Goal: Information Seeking & Learning: Compare options

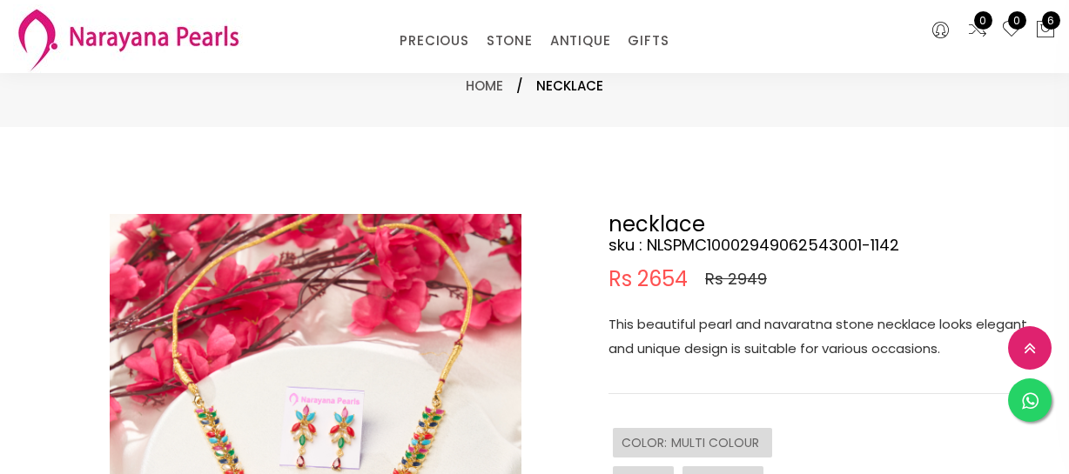
select select "INR"
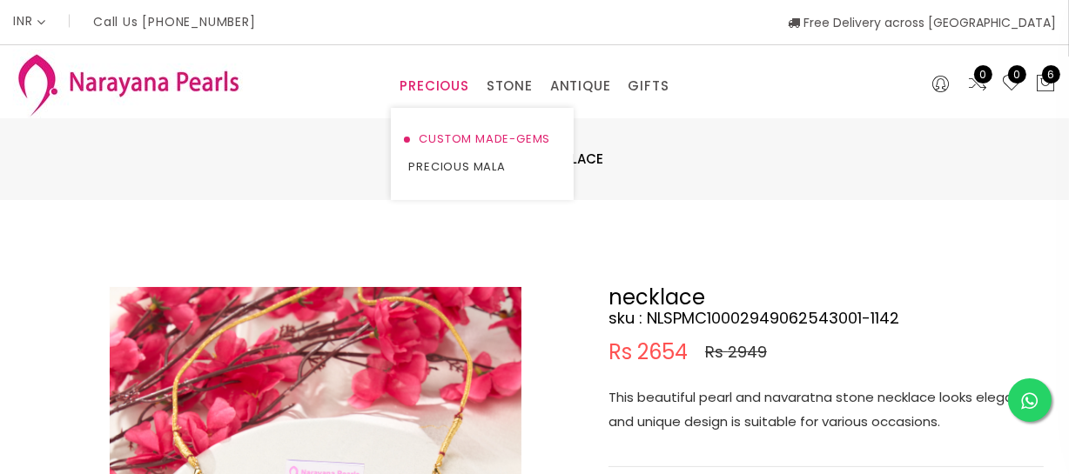
click at [459, 145] on link "CUSTOM MADE-GEMS" at bounding box center [482, 139] width 148 height 28
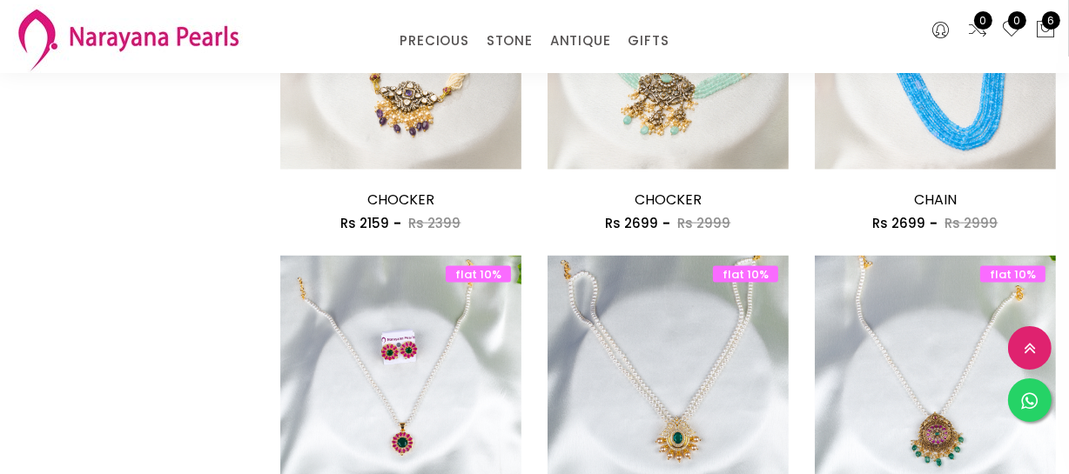
scroll to position [2373, 0]
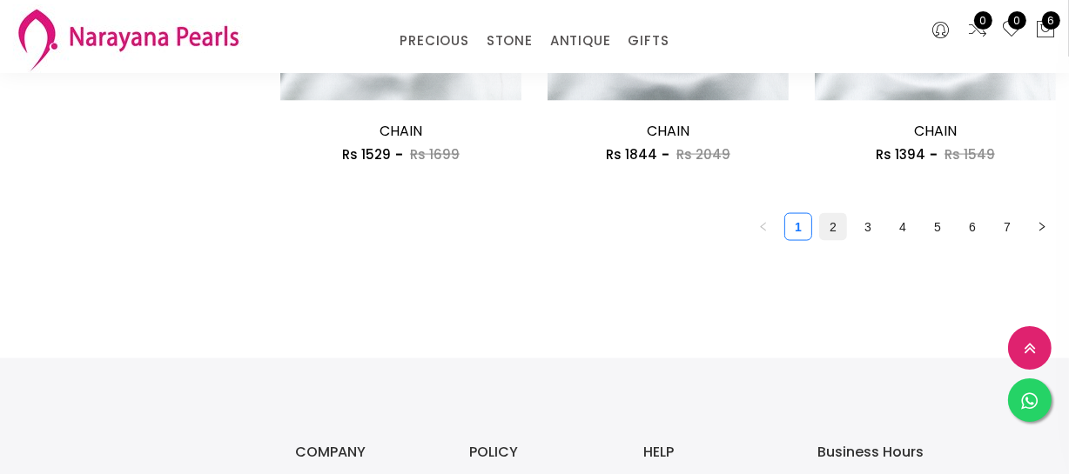
click at [827, 221] on link "2" at bounding box center [833, 227] width 26 height 26
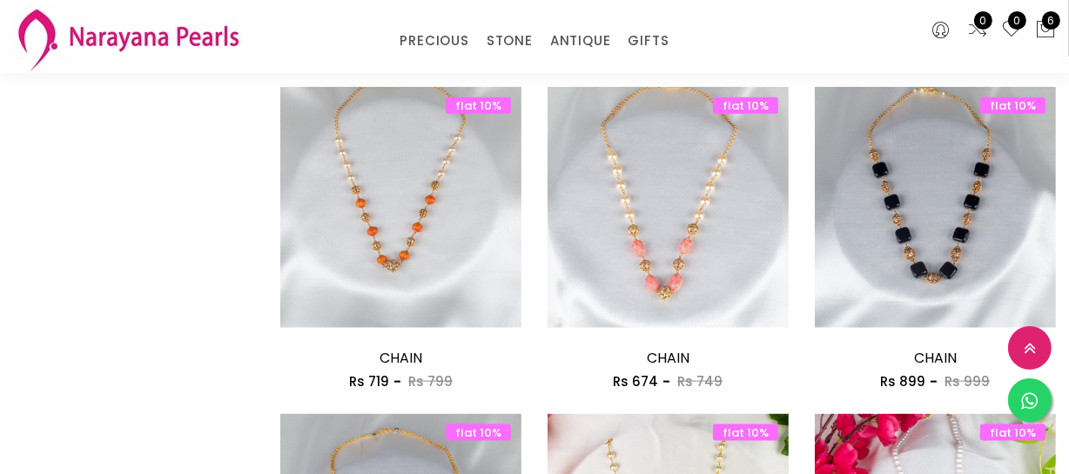
scroll to position [2214, 0]
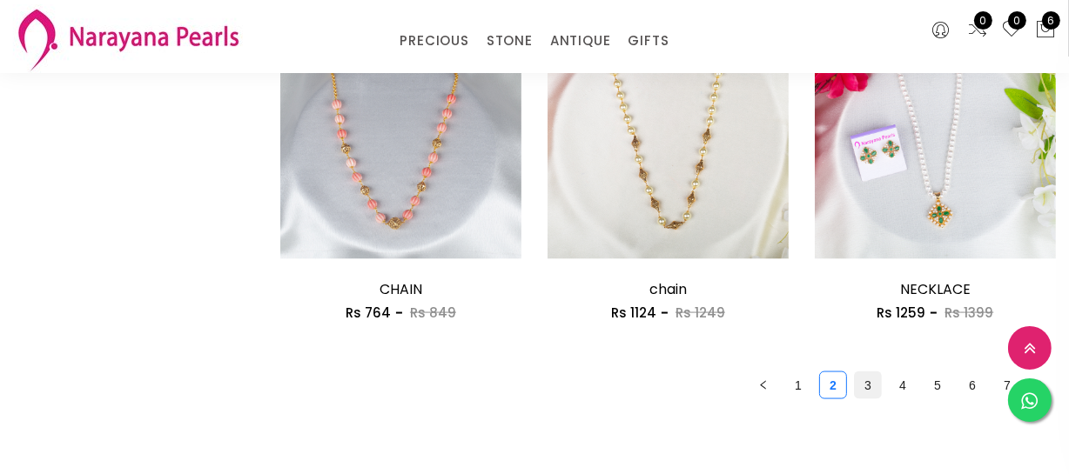
click at [874, 383] on link "3" at bounding box center [867, 385] width 26 height 26
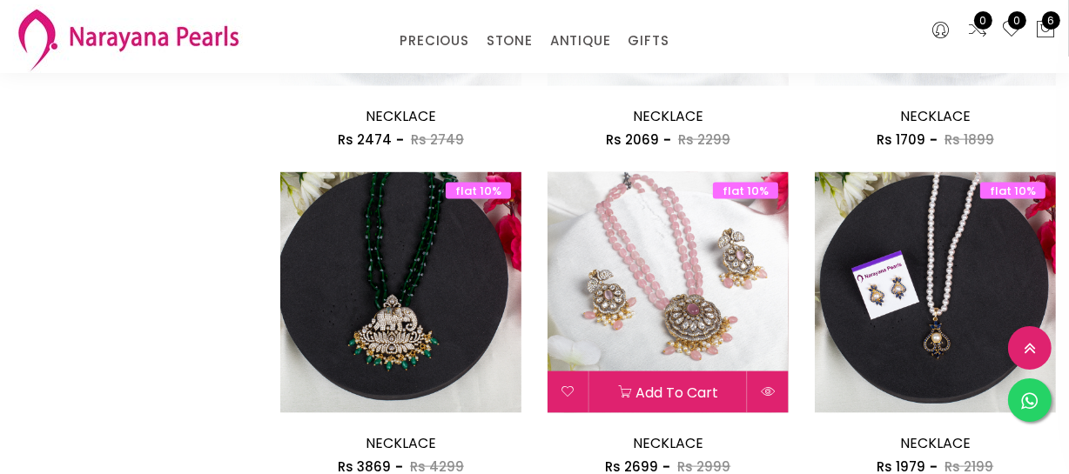
scroll to position [2135, 0]
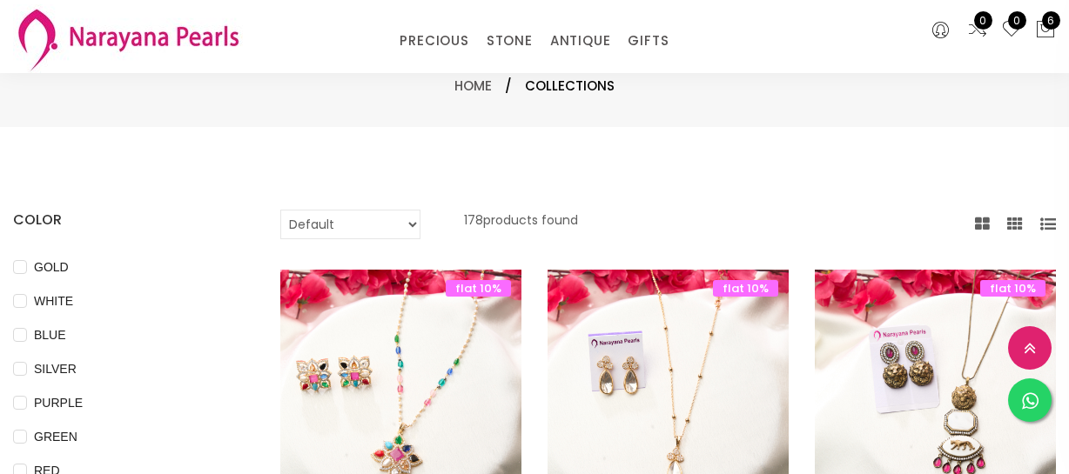
select select "INR"
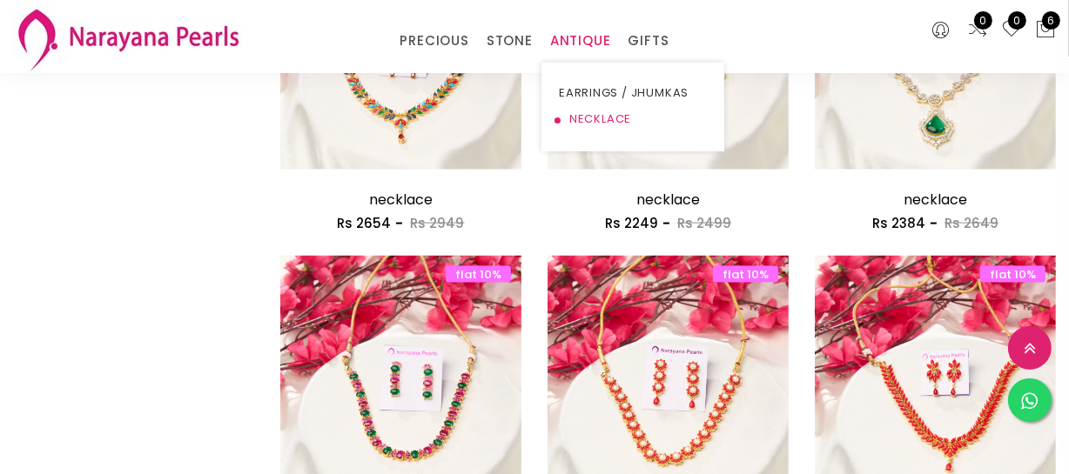
click at [597, 113] on link "NECKLACE" at bounding box center [633, 119] width 148 height 26
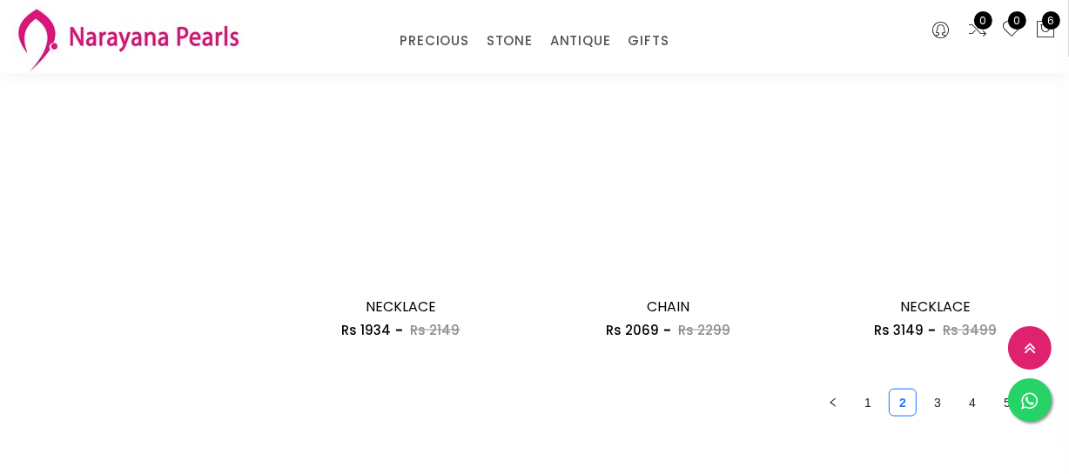
scroll to position [2373, 0]
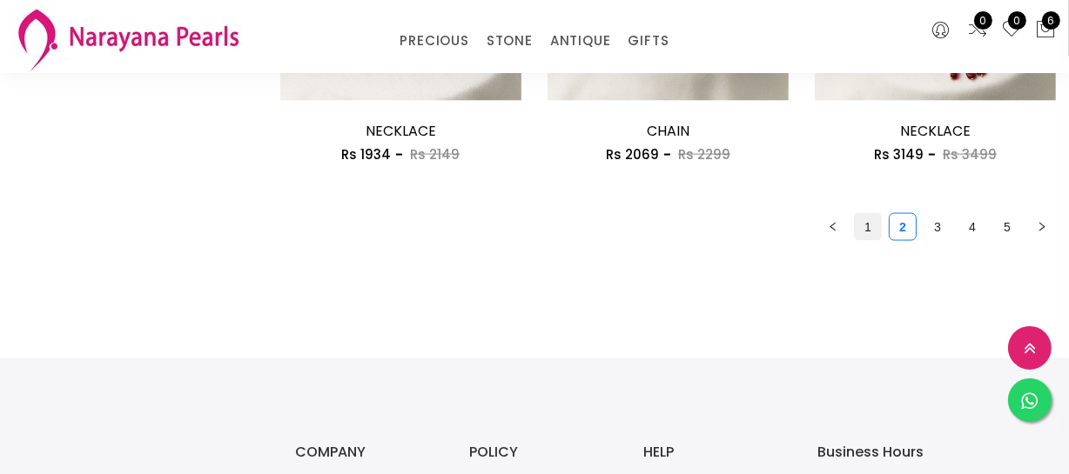
click at [874, 235] on link "1" at bounding box center [867, 227] width 26 height 26
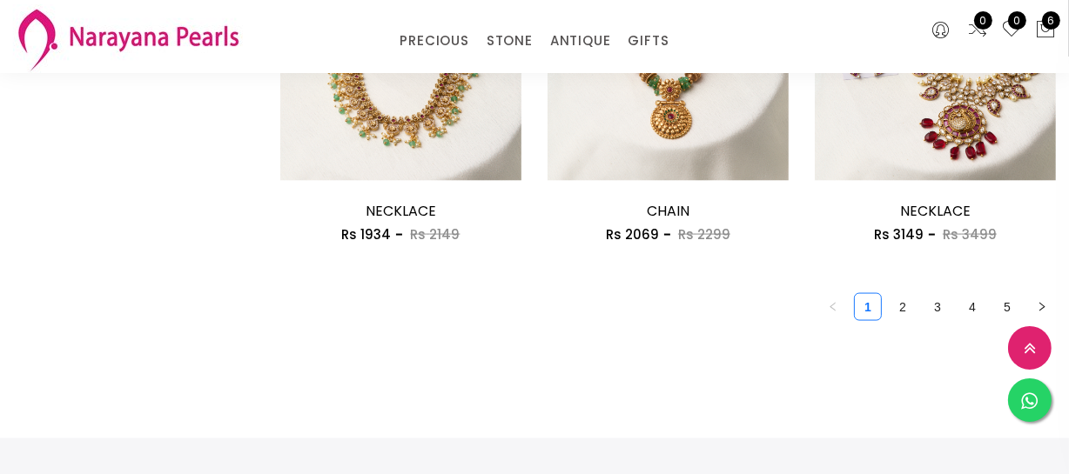
scroll to position [2294, 0]
click at [928, 304] on link "3" at bounding box center [937, 306] width 26 height 26
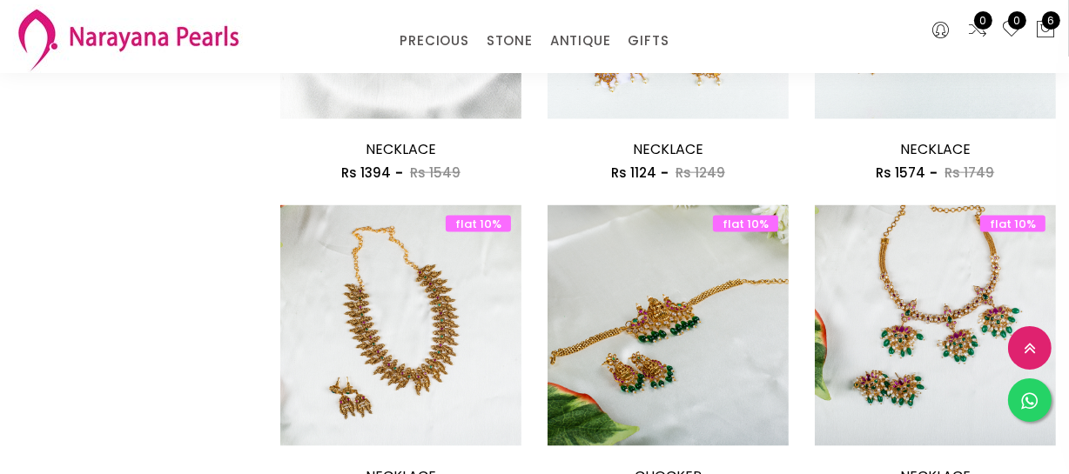
scroll to position [2135, 0]
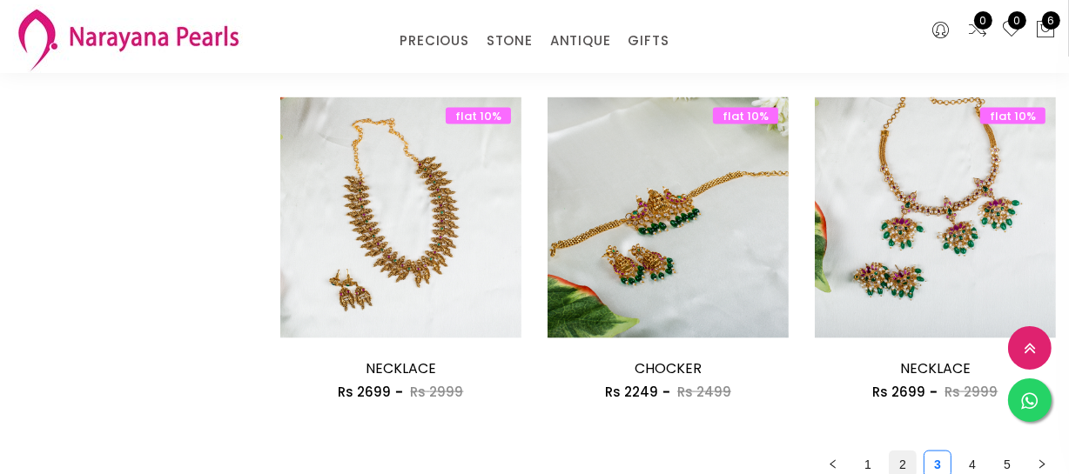
click at [897, 461] on link "2" at bounding box center [902, 465] width 26 height 26
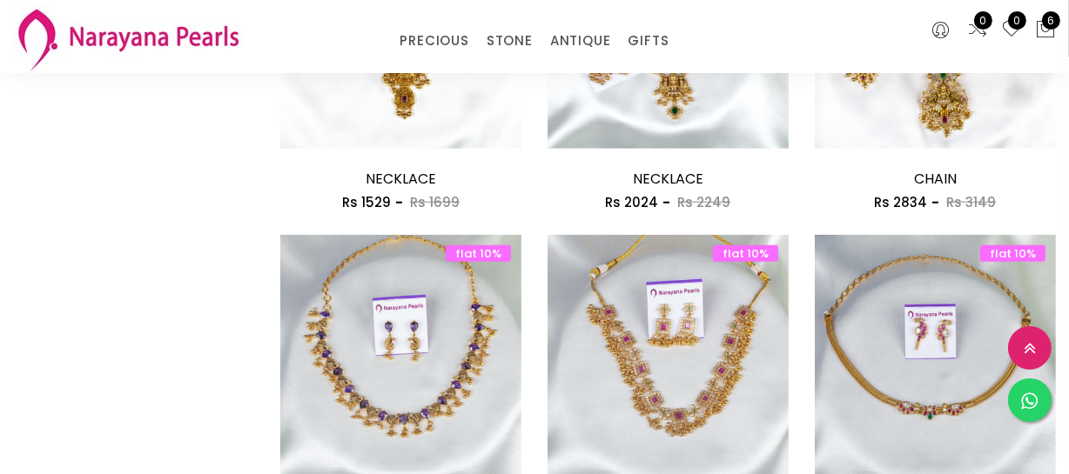
scroll to position [1344, 0]
